Goal: Task Accomplishment & Management: Use online tool/utility

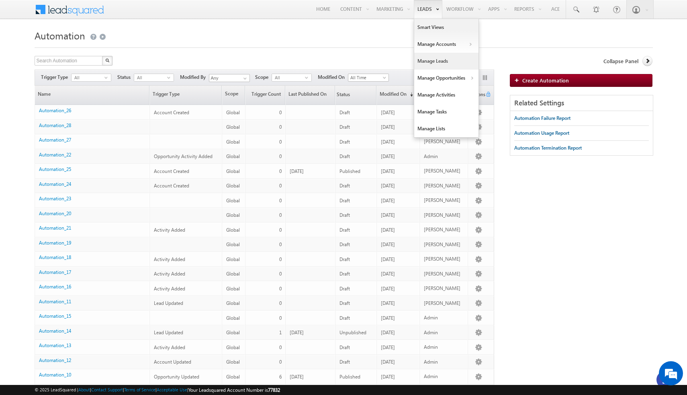
click at [441, 60] on link "Manage Leads" at bounding box center [446, 61] width 64 height 17
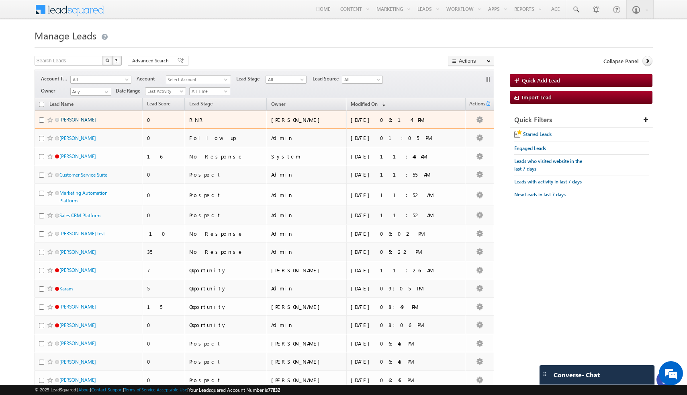
click at [72, 120] on link "[PERSON_NAME]" at bounding box center [77, 120] width 37 height 6
click at [71, 120] on link "[PERSON_NAME]" at bounding box center [77, 120] width 37 height 6
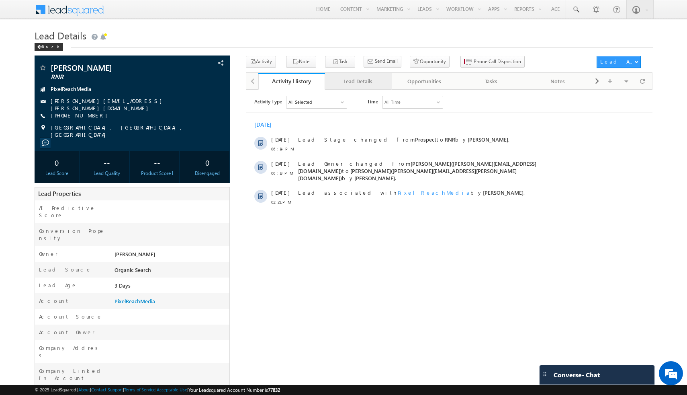
click at [348, 83] on div "Lead Details" at bounding box center [358, 81] width 53 height 10
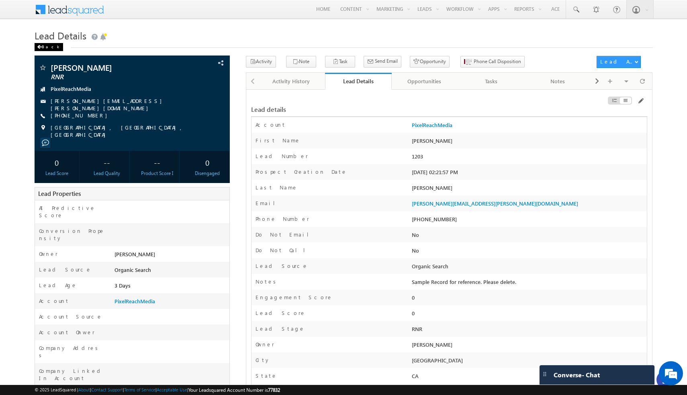
click at [45, 46] on div "Back" at bounding box center [49, 47] width 29 height 8
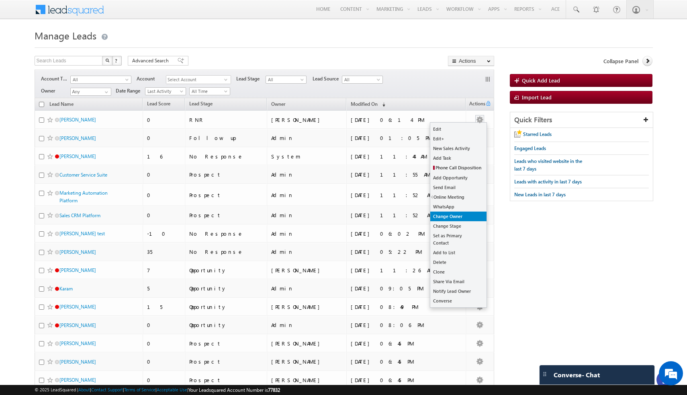
click at [455, 215] on link "Change Owner" at bounding box center [458, 216] width 56 height 10
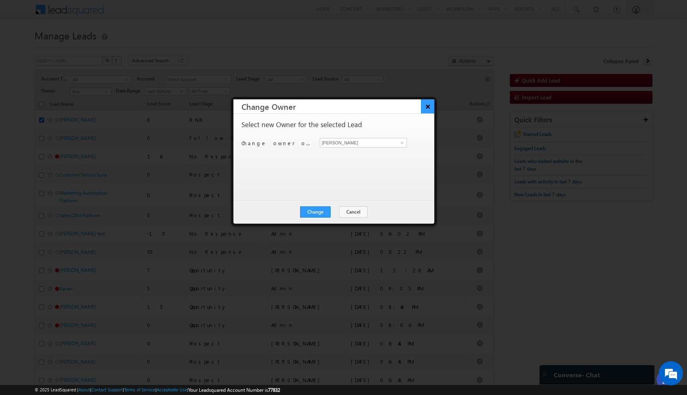
click at [429, 107] on button "×" at bounding box center [427, 106] width 13 height 14
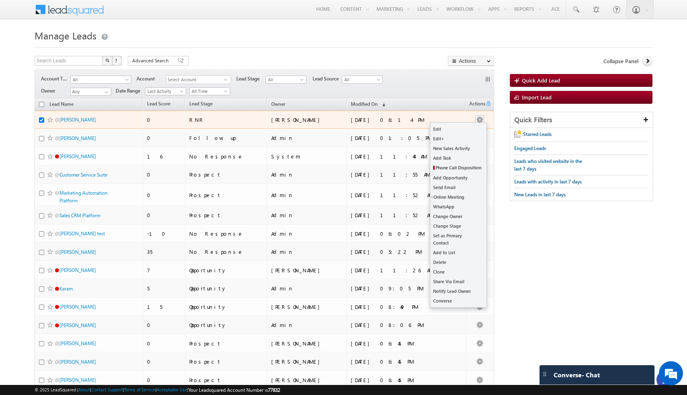
click at [481, 119] on button "button" at bounding box center [480, 120] width 8 height 8
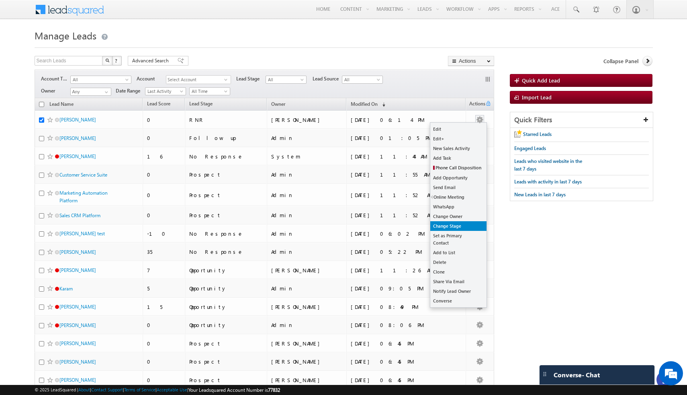
click at [450, 227] on link "Change Stage" at bounding box center [458, 226] width 56 height 10
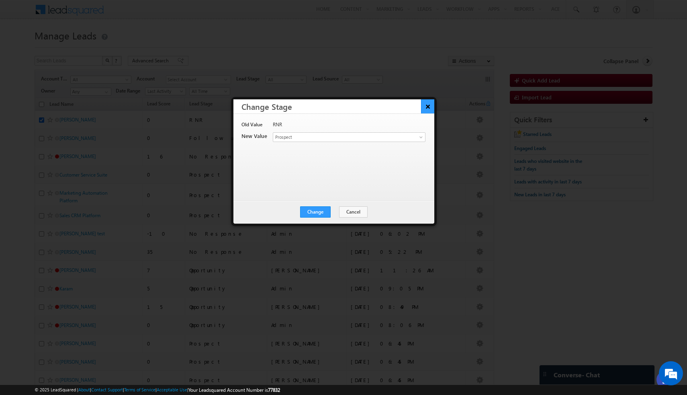
click at [428, 108] on button "×" at bounding box center [427, 106] width 13 height 14
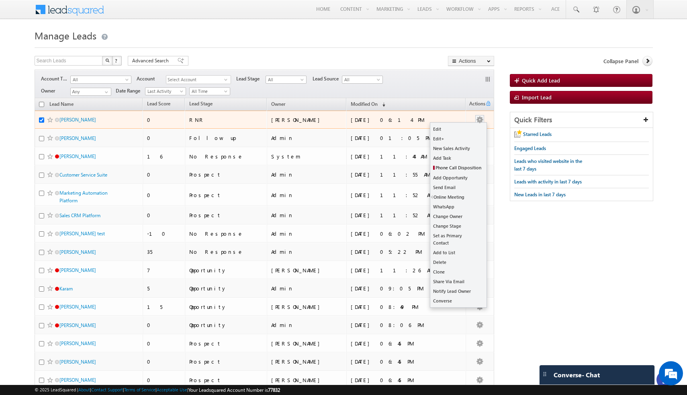
click at [477, 121] on button "button" at bounding box center [480, 120] width 8 height 8
click at [478, 122] on button "button" at bounding box center [480, 120] width 8 height 8
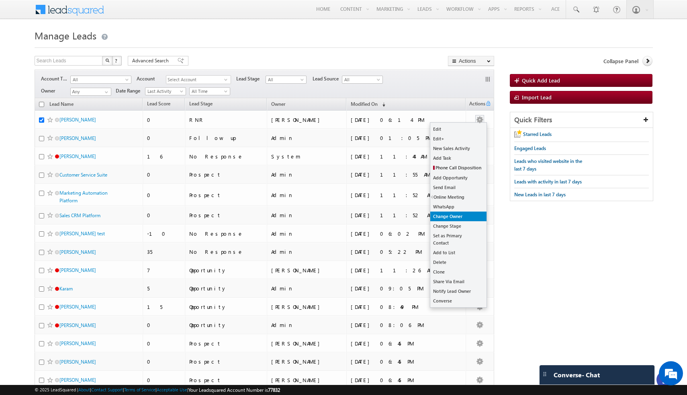
click at [468, 216] on link "Change Owner" at bounding box center [458, 216] width 56 height 10
checkbox input "true"
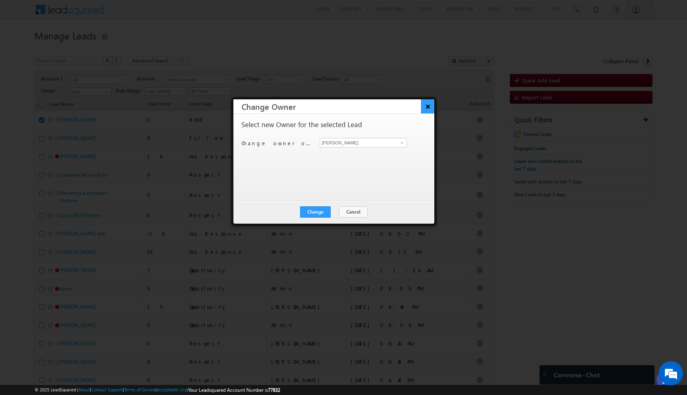
click at [428, 105] on button "×" at bounding box center [427, 106] width 13 height 14
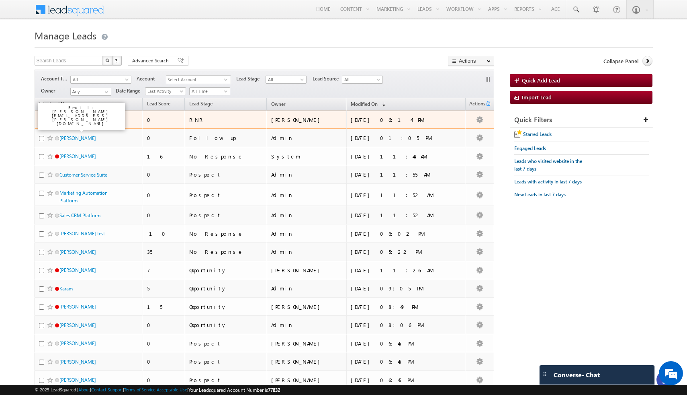
click at [72, 117] on link "John Smith" at bounding box center [77, 120] width 37 height 6
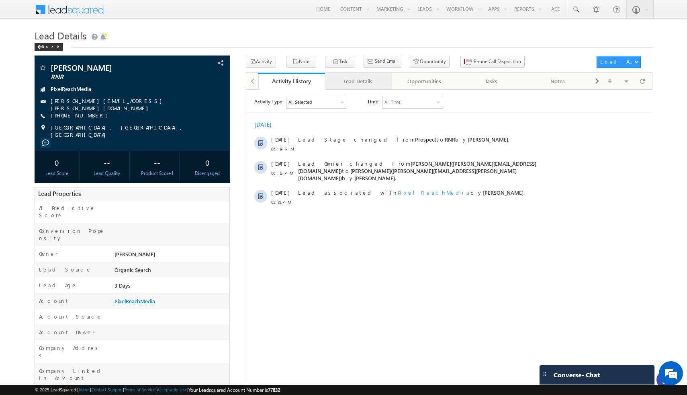
click at [362, 80] on div "Lead Details" at bounding box center [358, 81] width 53 height 10
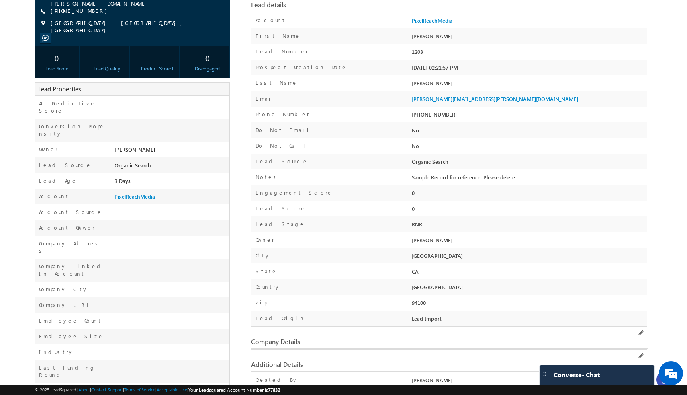
scroll to position [170, 0]
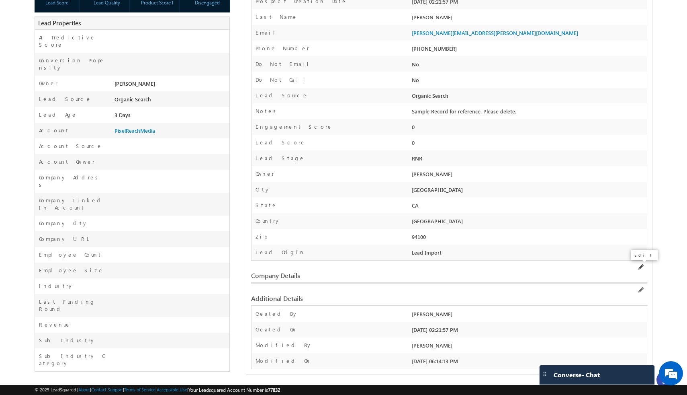
click at [641, 266] on span at bounding box center [640, 267] width 6 height 6
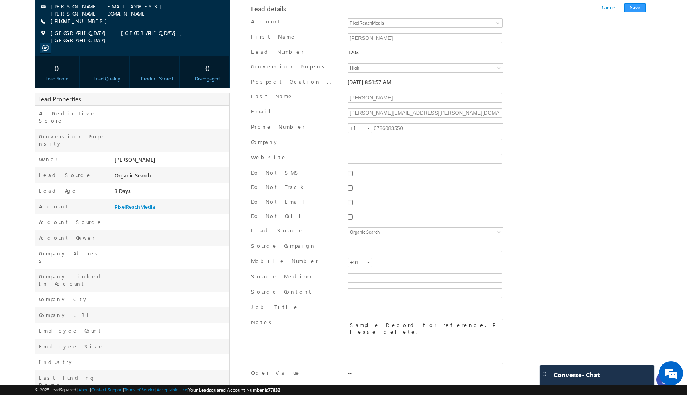
scroll to position [0, 0]
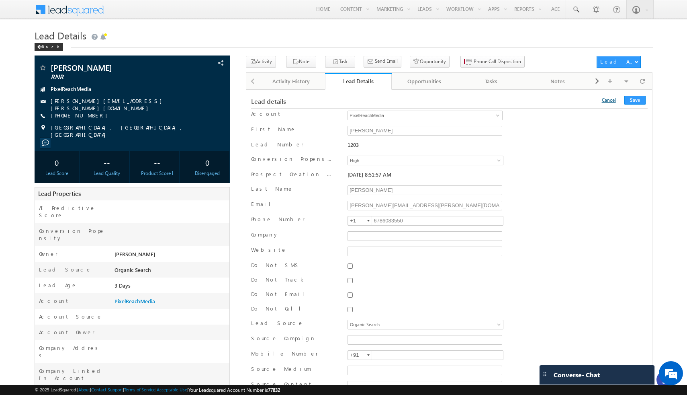
click at [610, 103] on link "Cancel" at bounding box center [609, 100] width 14 height 6
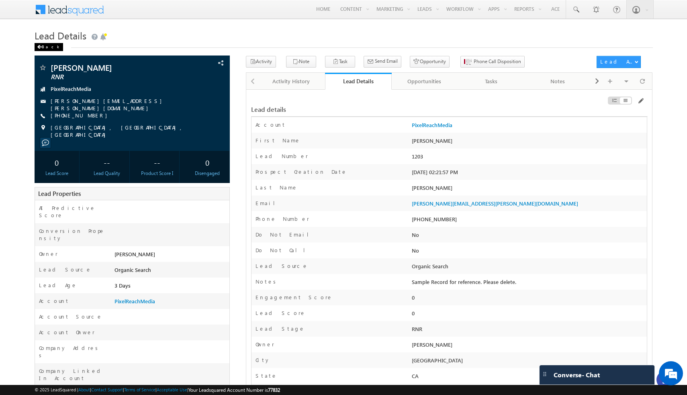
click at [39, 46] on span at bounding box center [39, 47] width 5 height 4
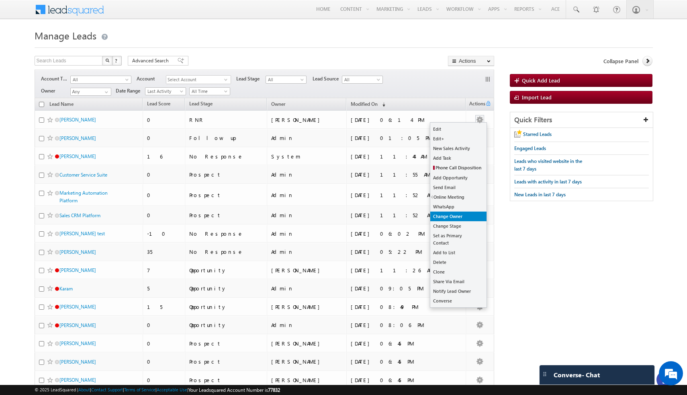
click at [458, 219] on link "Change Owner" at bounding box center [458, 216] width 56 height 10
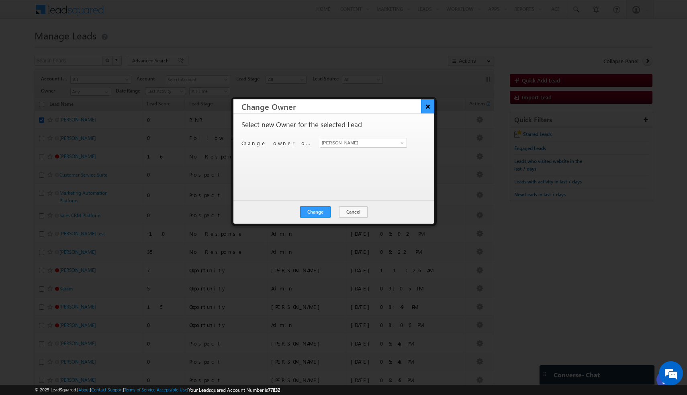
click at [428, 107] on button "×" at bounding box center [427, 106] width 13 height 14
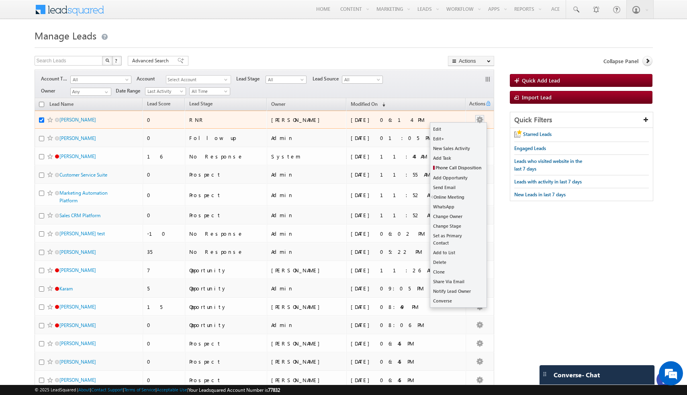
click at [478, 121] on button "button" at bounding box center [480, 120] width 8 height 8
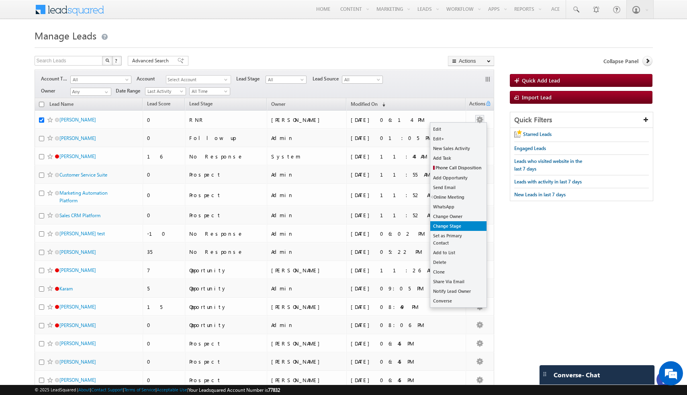
click at [452, 228] on link "Change Stage" at bounding box center [458, 226] width 56 height 10
checkbox input "true"
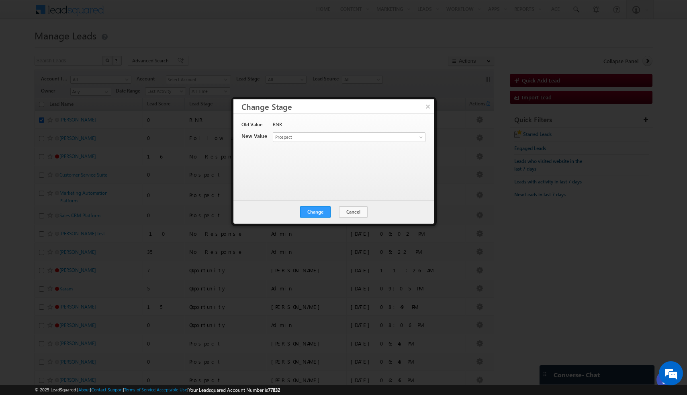
click at [428, 115] on div "Old Value RNR New Value Lead Stage * Prospect Follow up Opportunity Customer RN…" at bounding box center [334, 157] width 201 height 86
click at [426, 107] on button "×" at bounding box center [427, 106] width 13 height 14
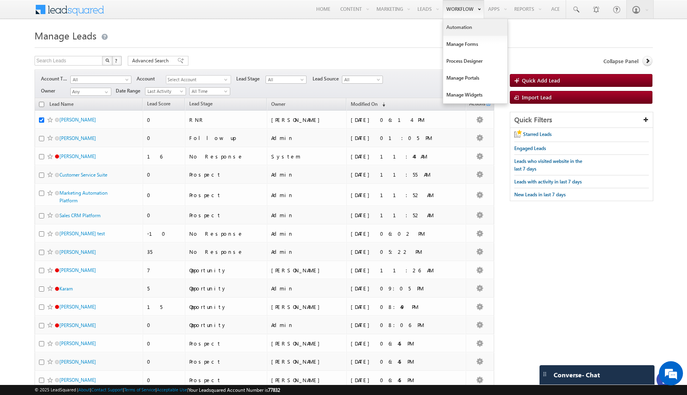
click at [459, 27] on link "Automation" at bounding box center [475, 27] width 64 height 17
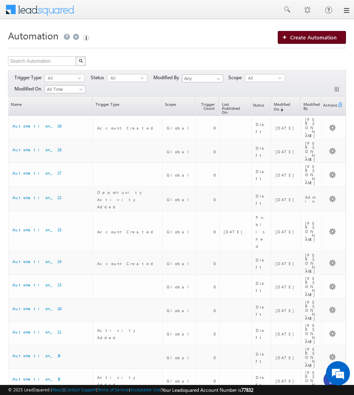
click at [327, 35] on span "Create Automation" at bounding box center [314, 37] width 47 height 7
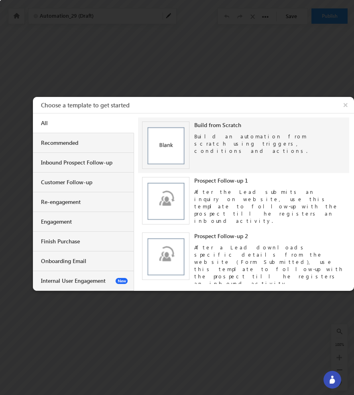
click at [242, 132] on div "Build an automation from scratch using triggers, conditions and actions." at bounding box center [270, 142] width 151 height 26
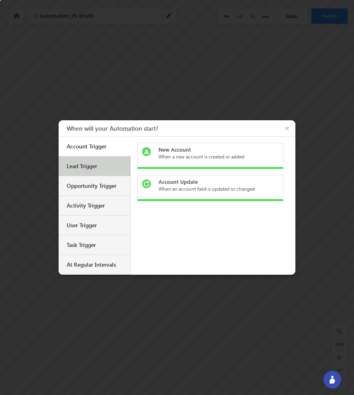
click at [115, 171] on div "Lead Trigger" at bounding box center [95, 166] width 72 height 20
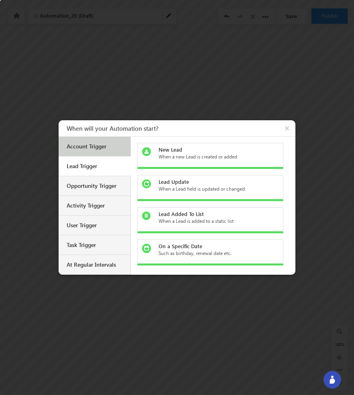
click at [106, 149] on div "Account Trigger" at bounding box center [96, 146] width 58 height 7
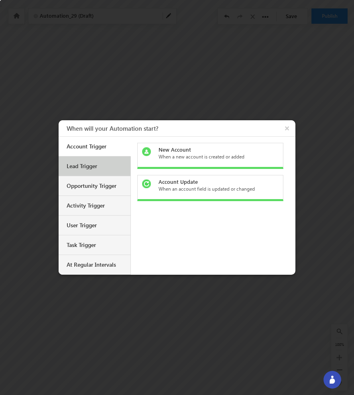
click at [109, 169] on div "Lead Trigger" at bounding box center [96, 165] width 58 height 7
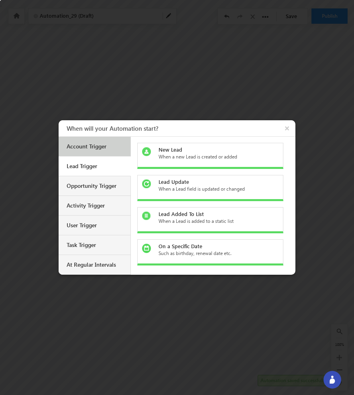
click at [107, 150] on div "Account Trigger" at bounding box center [95, 147] width 72 height 20
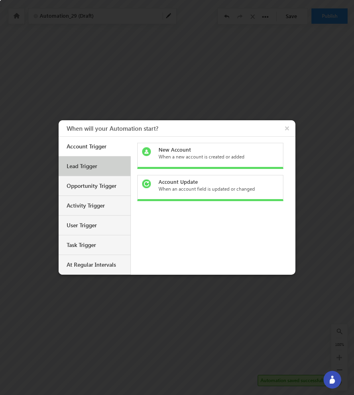
click at [107, 162] on div "Lead Trigger" at bounding box center [96, 165] width 58 height 7
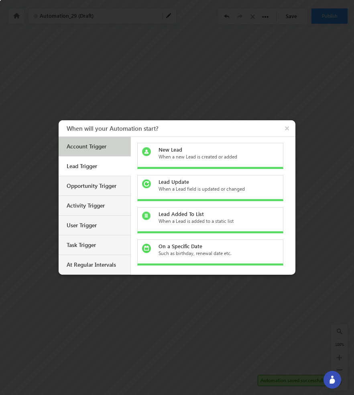
click at [105, 152] on div "Account Trigger" at bounding box center [95, 147] width 72 height 20
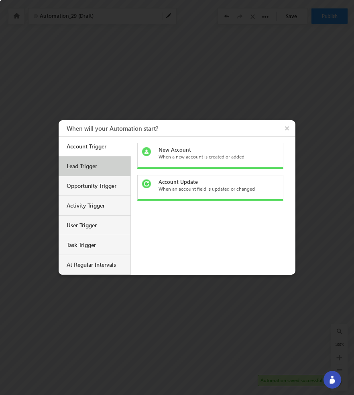
click at [105, 163] on div "Lead Trigger" at bounding box center [96, 165] width 58 height 7
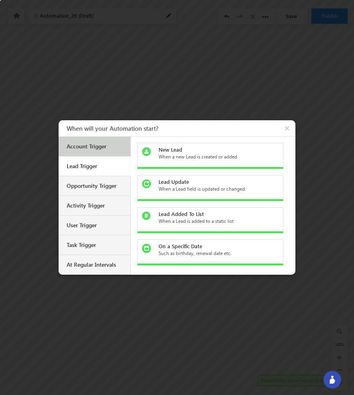
click at [102, 147] on div "Account Trigger" at bounding box center [96, 146] width 58 height 7
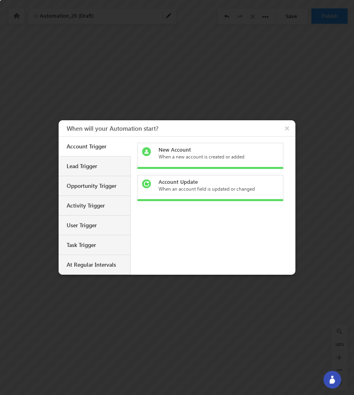
click at [208, 163] on div "New Account When a new account is created or added" at bounding box center [210, 156] width 146 height 26
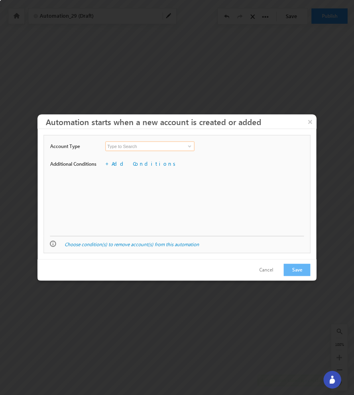
click at [182, 146] on input at bounding box center [149, 146] width 89 height 10
click at [189, 146] on span at bounding box center [189, 146] width 6 height 6
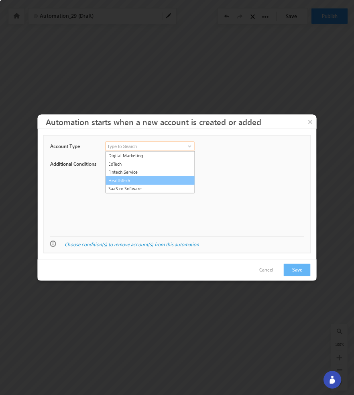
click at [172, 178] on link "HealthTech" at bounding box center [150, 180] width 90 height 9
type input "HealthTech"
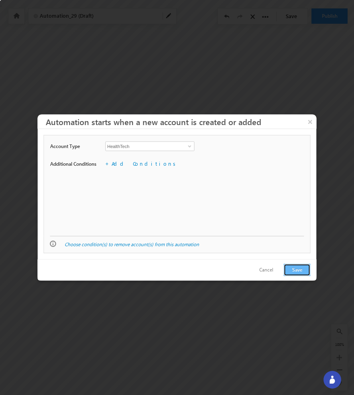
click at [291, 268] on button "Save" at bounding box center [297, 270] width 27 height 12
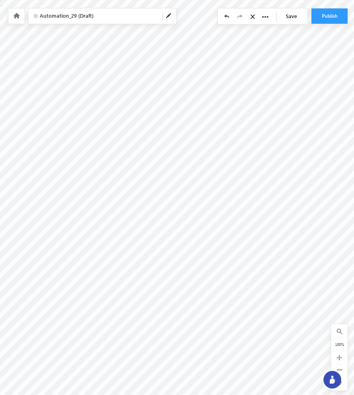
click at [291, 15] on link "Save" at bounding box center [294, 15] width 28 height 15
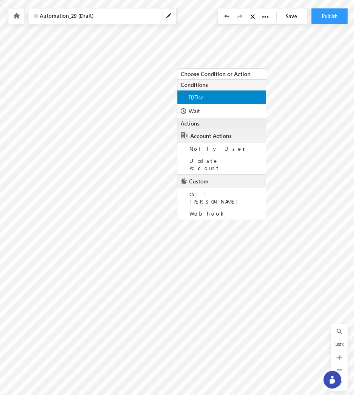
click at [202, 99] on span "If/Else" at bounding box center [196, 97] width 14 height 8
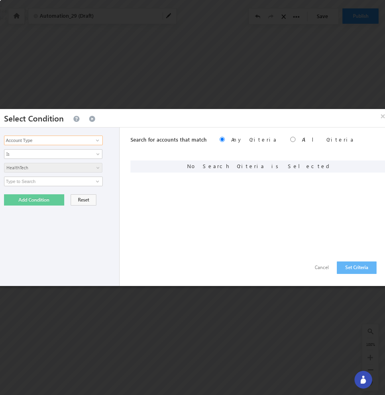
click at [88, 141] on input "Account Type" at bounding box center [53, 140] width 99 height 10
click at [98, 141] on span at bounding box center [97, 140] width 6 height 6
click at [114, 139] on div "Account Type Account Activity Account Type 2 results are available, use up and …" at bounding box center [58, 206] width 124 height 158
click at [98, 181] on span at bounding box center [97, 181] width 6 height 6
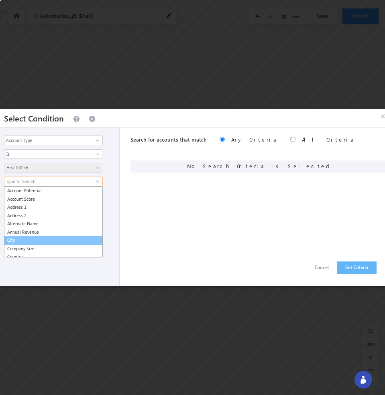
click at [82, 238] on link "City" at bounding box center [53, 240] width 99 height 9
type input "City"
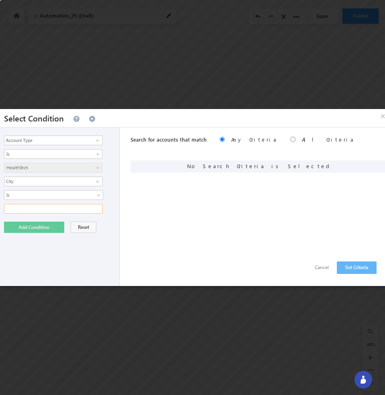
click at [83, 211] on input "text" at bounding box center [53, 209] width 99 height 10
type input "Hyderabad"
click at [54, 227] on button "Add Condition" at bounding box center [34, 226] width 60 height 11
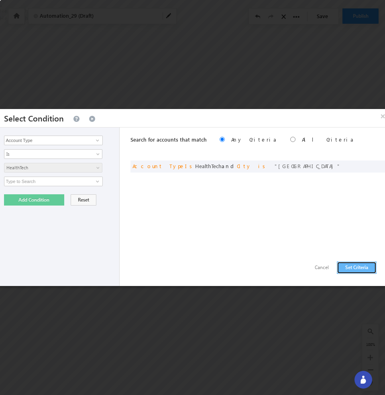
click at [350, 267] on button "Set Criteria" at bounding box center [357, 267] width 40 height 12
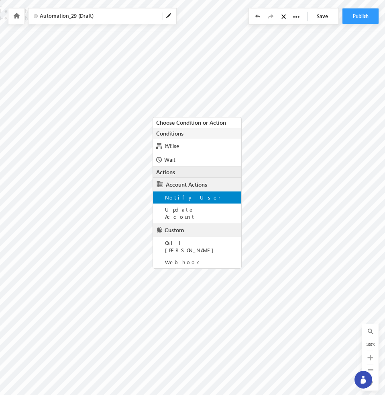
click at [182, 197] on span "Notify User" at bounding box center [193, 197] width 56 height 7
click at [0, 0] on input at bounding box center [0, 0] width 0 height 0
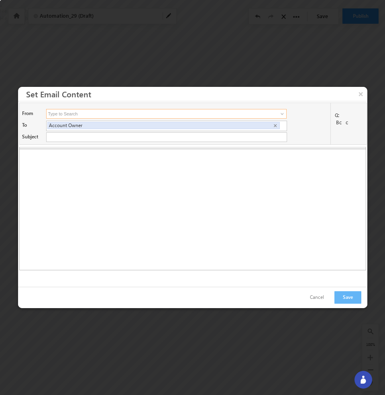
type input "Bhavya <Bhavya@beacon.li>"
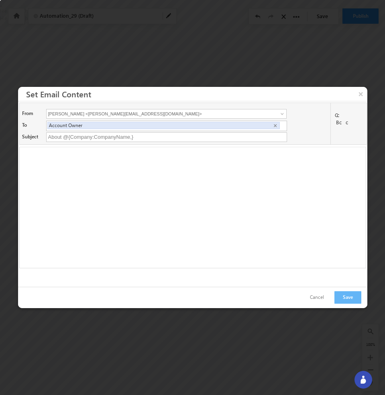
click at [233, 112] on input "Bhavya <Bhavya@beacon.li>" at bounding box center [166, 114] width 241 height 10
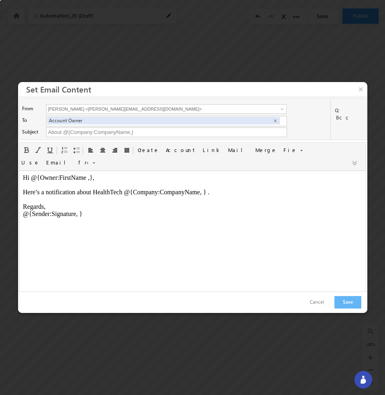
click at [247, 75] on div at bounding box center [192, 197] width 385 height 395
click at [354, 90] on button "×" at bounding box center [361, 89] width 13 height 14
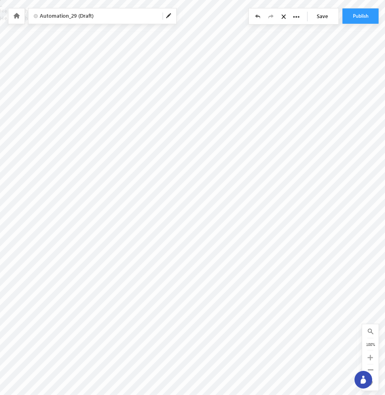
type input "About @{Company:CompanyName,}"
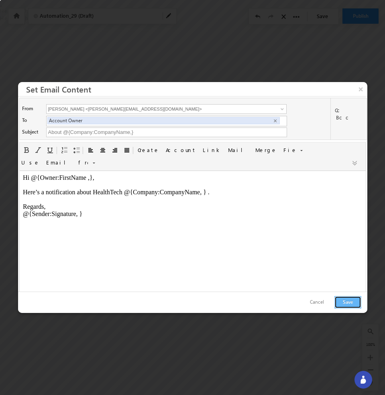
click at [348, 306] on button "Save" at bounding box center [348, 302] width 27 height 12
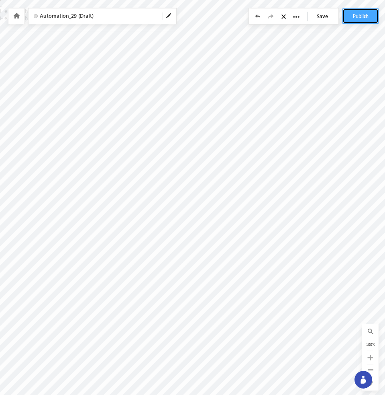
click at [354, 20] on button "Publish" at bounding box center [361, 15] width 36 height 15
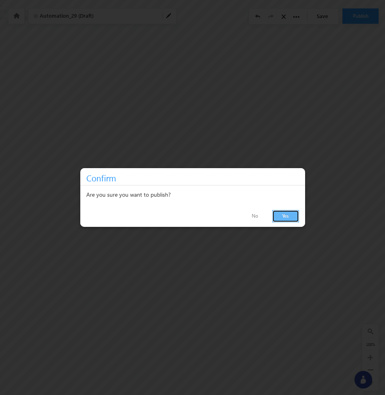
click at [283, 217] on link "Yes" at bounding box center [285, 216] width 27 height 12
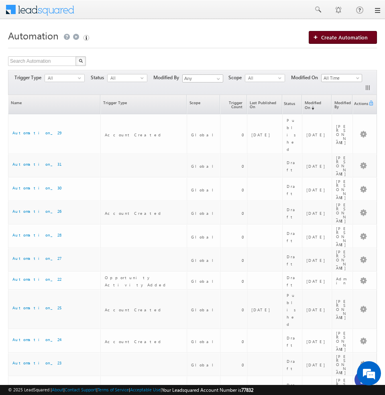
click at [340, 41] on link "Create Automation" at bounding box center [343, 37] width 68 height 13
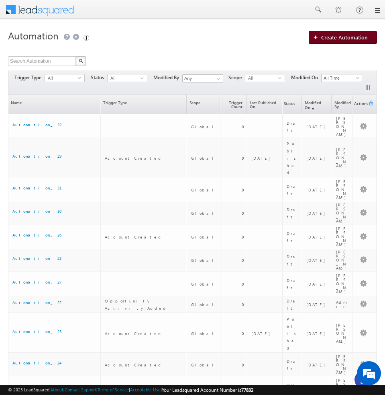
click at [355, 39] on span "Create Automation" at bounding box center [345, 37] width 47 height 7
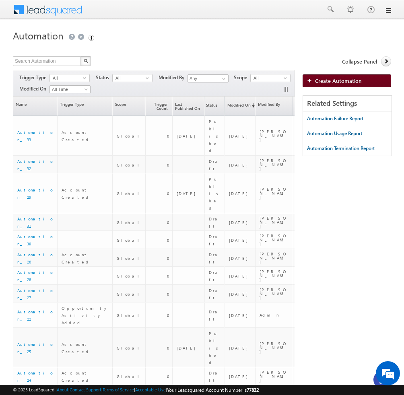
click at [325, 85] on link "Create Automation" at bounding box center [346, 80] width 88 height 13
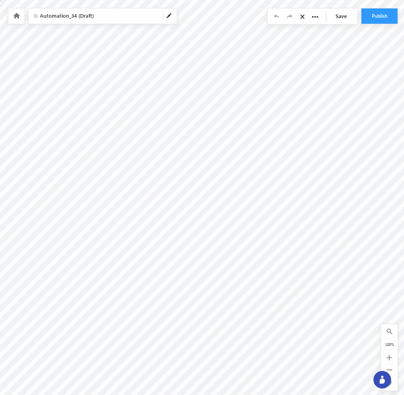
click at [17, 14] on icon at bounding box center [16, 16] width 6 height 6
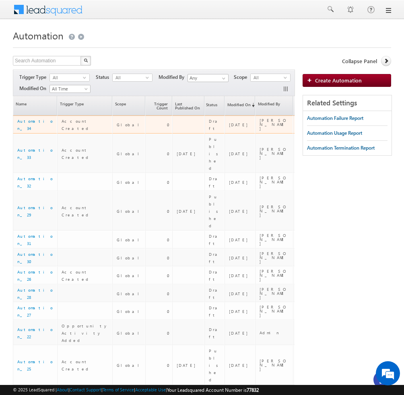
click at [229, 126] on span "[DATE]" at bounding box center [240, 124] width 22 height 5
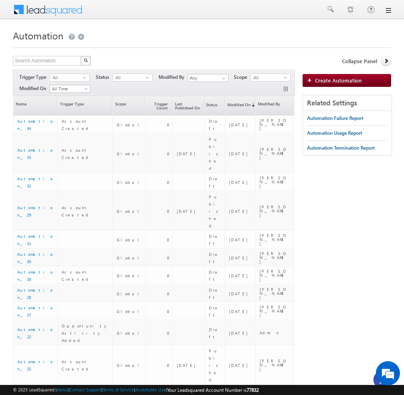
drag, startPoint x: 403, startPoint y: 164, endPoint x: 441, endPoint y: 164, distance: 38.2
click at [403, 164] on html "Menu [GEOGRAPHIC_DATA][PERSON_NAME] a@bea con.l i" at bounding box center [202, 387] width 404 height 775
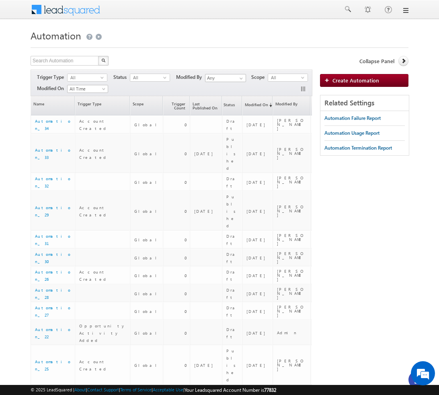
click at [395, 41] on h1 "Automation" at bounding box center [220, 35] width 378 height 16
click at [341, 83] on span "Create Automation" at bounding box center [355, 80] width 47 height 7
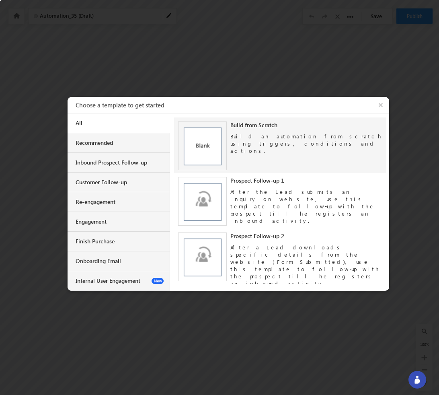
click at [214, 149] on img at bounding box center [202, 145] width 49 height 49
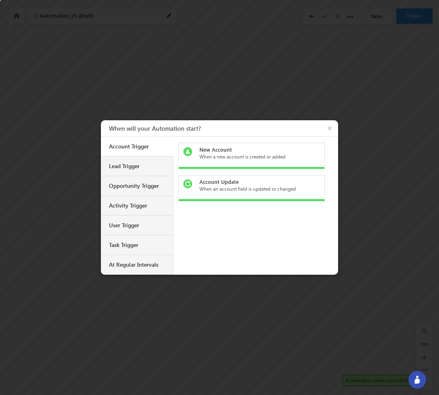
click at [227, 155] on div "When a new account is created or added" at bounding box center [255, 156] width 113 height 7
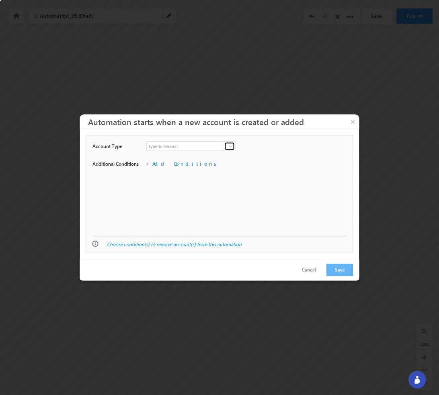
click at [232, 148] on span at bounding box center [230, 146] width 6 height 6
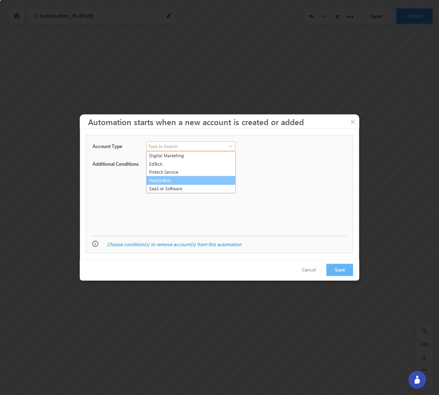
click at [191, 180] on link "HealthTech" at bounding box center [191, 180] width 90 height 9
type input "HealthTech"
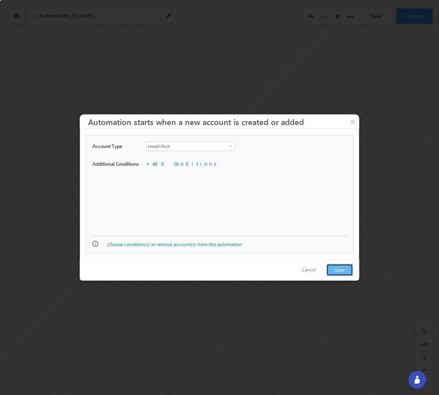
click at [335, 269] on button "Save" at bounding box center [339, 270] width 27 height 12
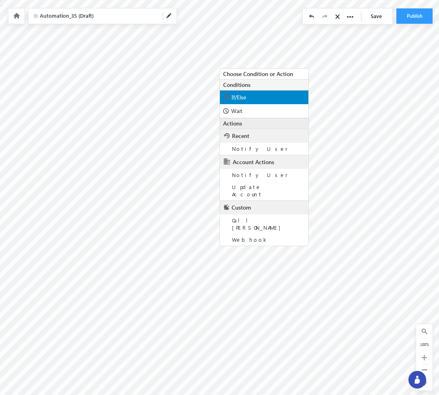
click at [244, 100] on span "If/Else" at bounding box center [239, 97] width 14 height 8
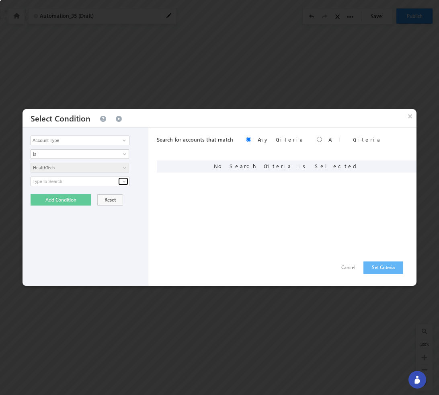
click at [125, 182] on span at bounding box center [124, 181] width 6 height 6
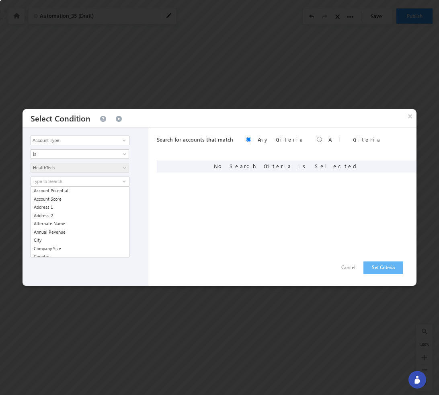
click at [272, 230] on div "Search for accounts that match Any Criteria All Criteria Note that the current …" at bounding box center [287, 206] width 260 height 158
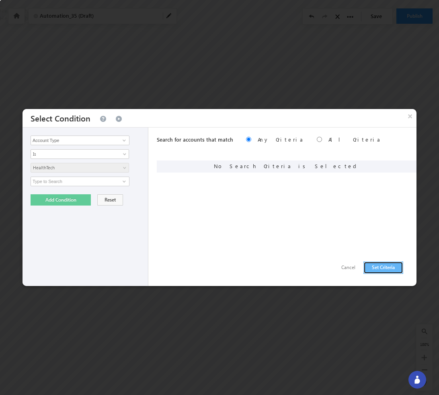
click at [387, 267] on button "Set Criteria" at bounding box center [383, 267] width 40 height 12
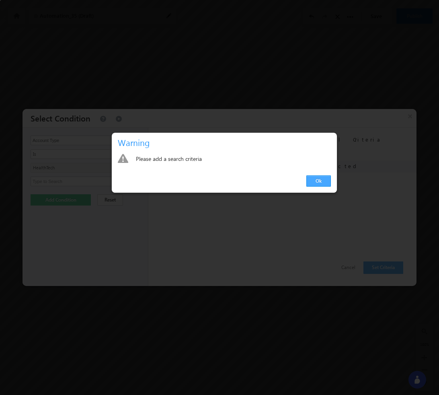
click at [317, 184] on link "Ok" at bounding box center [318, 180] width 25 height 11
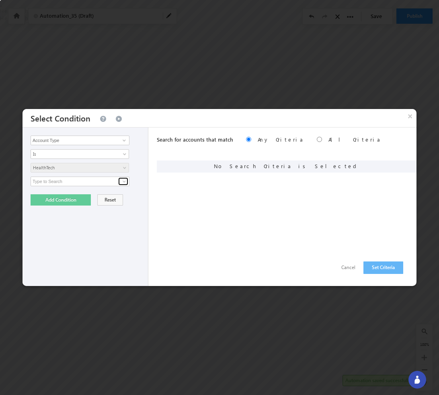
click at [125, 184] on span at bounding box center [124, 181] width 6 height 6
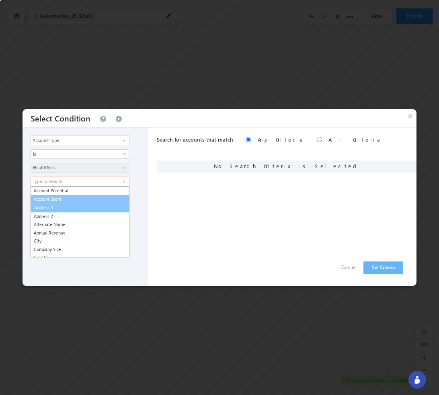
click at [115, 205] on link "Address 1" at bounding box center [80, 207] width 98 height 9
type input "Address 1"
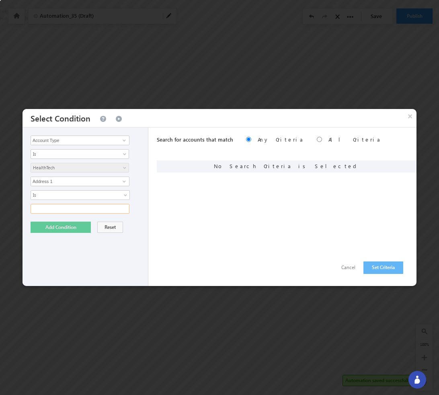
click at [106, 211] on input "text" at bounding box center [80, 209] width 99 height 10
type input "ok"
click at [384, 264] on button "Set Criteria" at bounding box center [383, 267] width 40 height 12
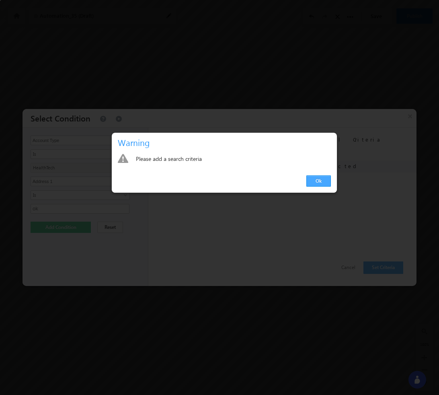
click at [313, 176] on link "Ok" at bounding box center [318, 180] width 25 height 11
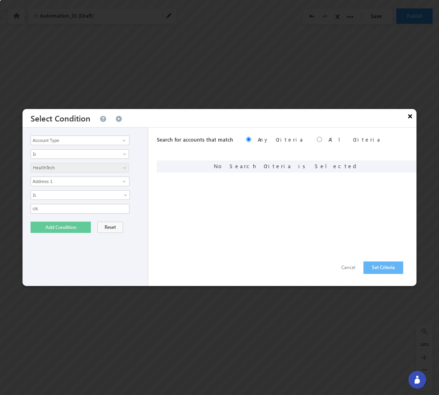
click at [409, 116] on button "×" at bounding box center [410, 116] width 13 height 14
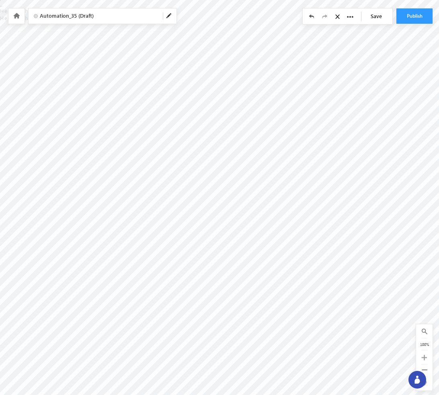
click at [16, 18] on link at bounding box center [15, 15] width 7 height 7
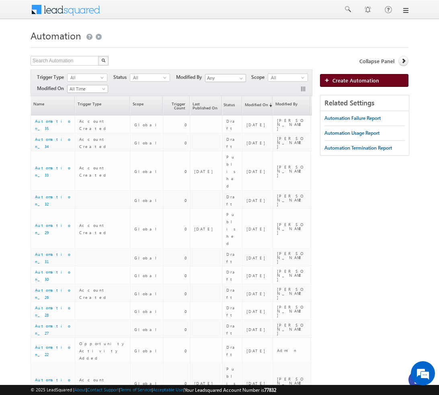
click at [364, 82] on span "Create Automation" at bounding box center [355, 80] width 47 height 7
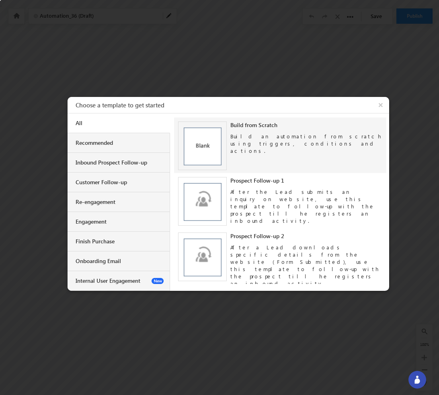
click at [244, 141] on div "Build an automation from scratch using triggers, conditions and actions." at bounding box center [306, 142] width 152 height 26
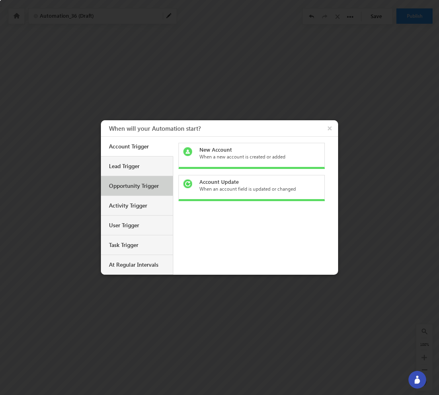
click at [131, 188] on div "Opportunity Trigger" at bounding box center [138, 185] width 58 height 7
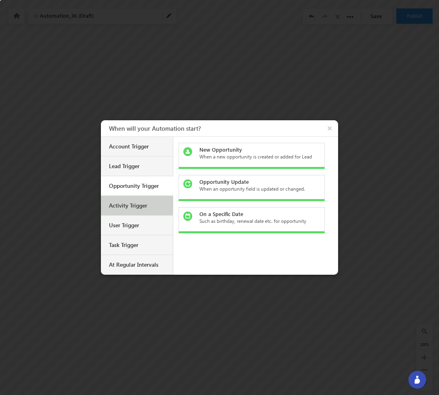
click at [131, 208] on div "Activity Trigger" at bounding box center [138, 205] width 58 height 7
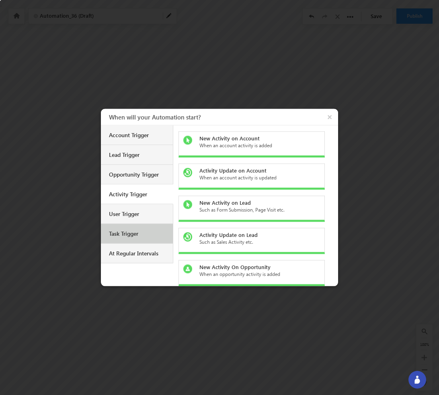
click at [130, 231] on div "Task Trigger" at bounding box center [138, 233] width 58 height 7
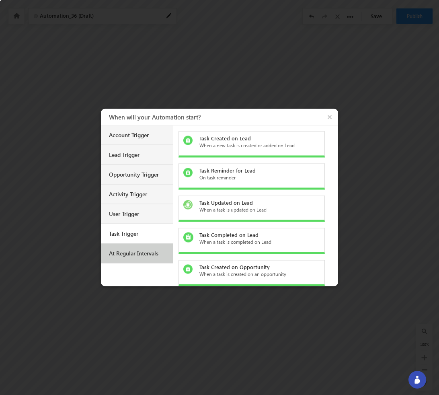
click at [143, 252] on div "At Regular Intervals" at bounding box center [138, 253] width 58 height 7
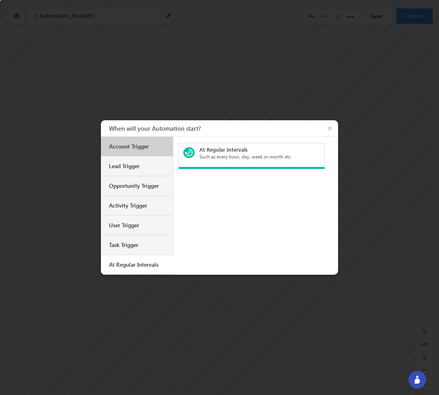
click at [138, 145] on div "Account Trigger" at bounding box center [138, 146] width 58 height 7
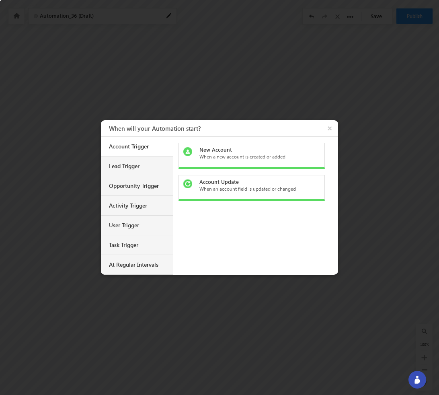
click at [238, 153] on div "When a new account is created or added" at bounding box center [255, 156] width 113 height 7
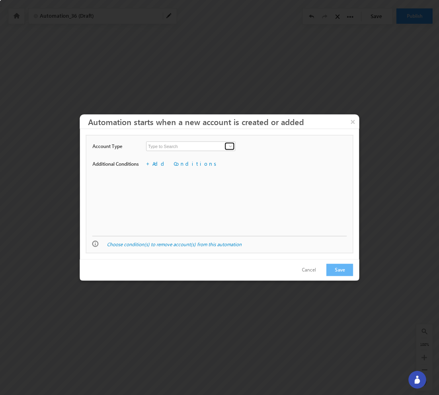
click at [229, 147] on span at bounding box center [230, 146] width 6 height 6
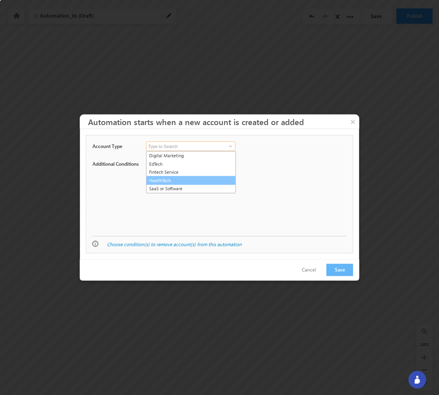
click at [193, 177] on link "HealthTech" at bounding box center [191, 180] width 90 height 9
type input "HealthTech"
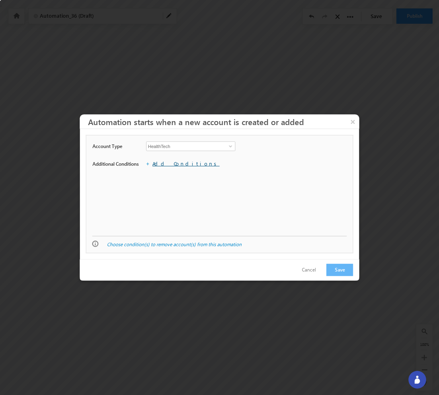
click at [176, 164] on link "Add Conditions" at bounding box center [185, 163] width 67 height 7
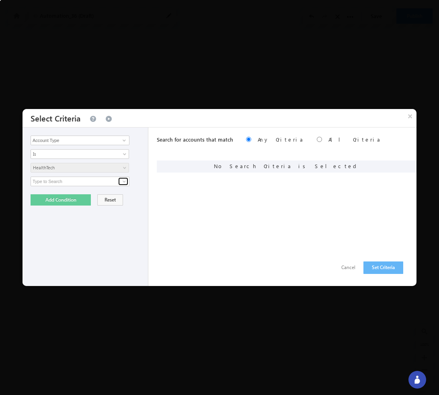
click at [125, 180] on span at bounding box center [124, 181] width 6 height 6
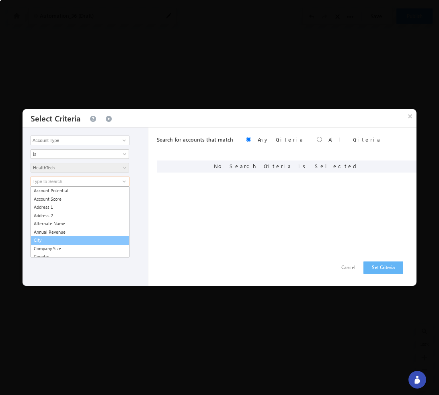
click at [100, 238] on link "City" at bounding box center [80, 240] width 99 height 9
type input "City"
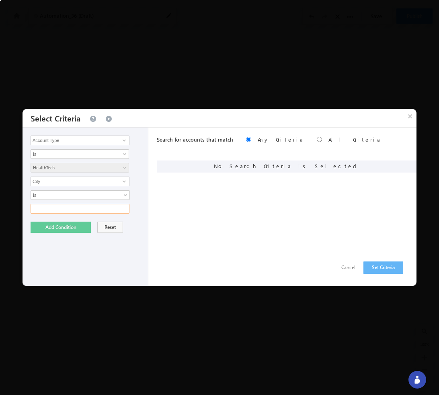
click at [90, 210] on input "text" at bounding box center [80, 209] width 99 height 10
type input "[GEOGRAPHIC_DATA]"
click at [66, 231] on button "Add Condition" at bounding box center [61, 226] width 60 height 11
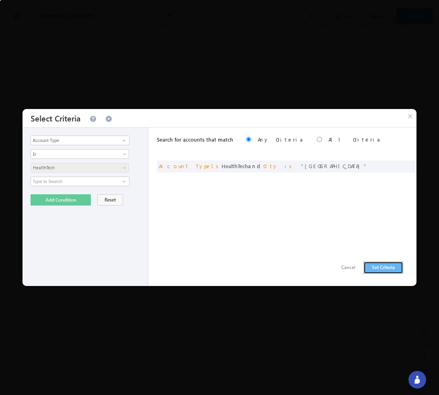
click at [378, 269] on button "Set Criteria" at bounding box center [383, 267] width 40 height 12
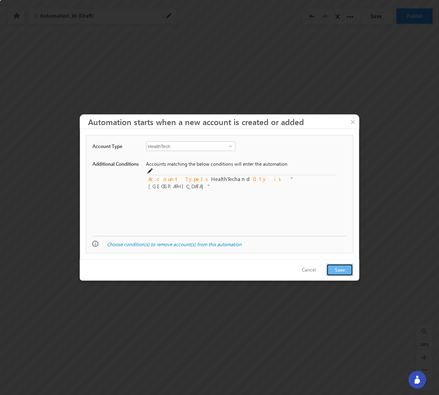
click at [336, 269] on button "Save" at bounding box center [339, 270] width 27 height 12
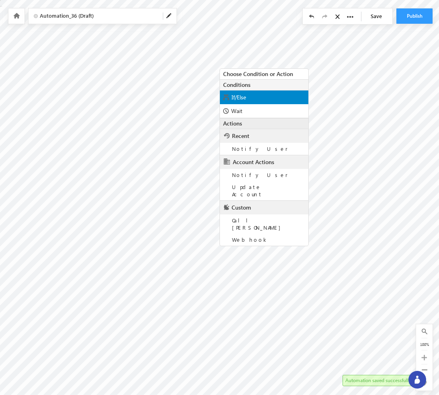
click at [250, 100] on div "If/Else" at bounding box center [264, 97] width 88 height 14
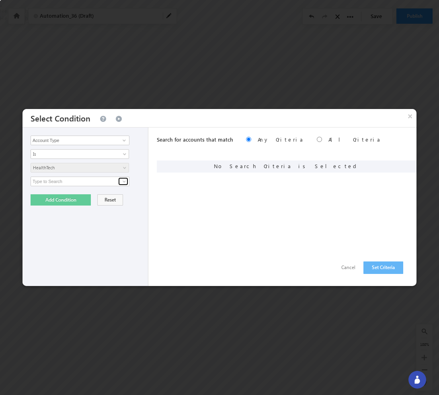
click at [124, 183] on span at bounding box center [124, 181] width 6 height 6
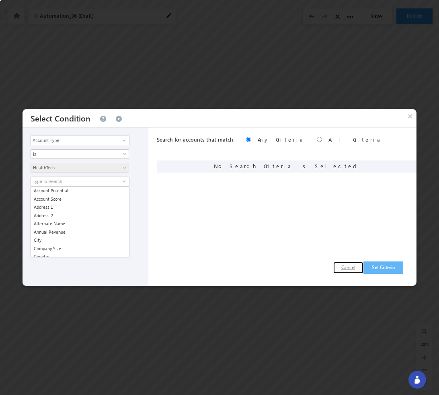
click at [338, 268] on button "Cancel" at bounding box center [348, 268] width 30 height 12
